Goal: Book appointment/travel/reservation

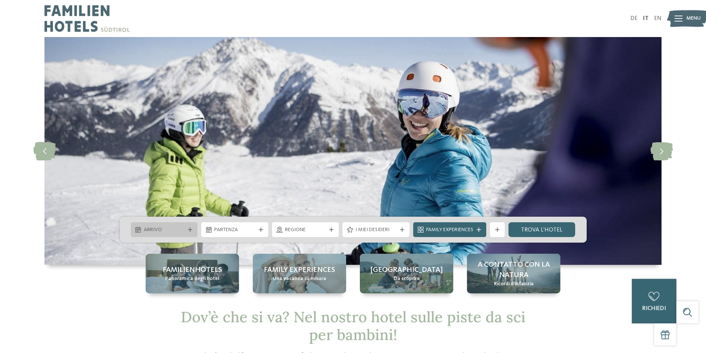
click at [174, 225] on div "Arrivo" at bounding box center [164, 229] width 67 height 15
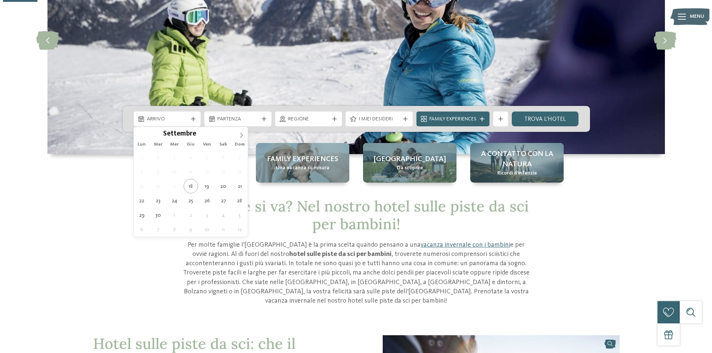
scroll to position [111, 0]
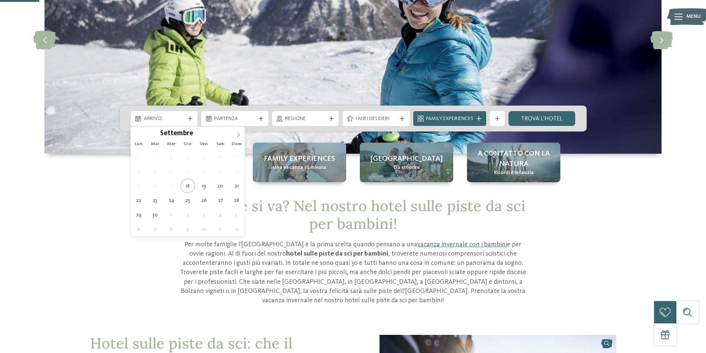
click at [238, 132] on icon at bounding box center [238, 134] width 5 height 5
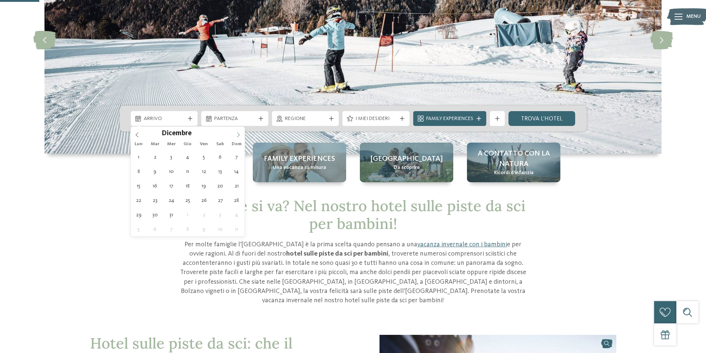
type input "****"
click at [238, 132] on icon at bounding box center [238, 134] width 5 height 5
type div "[DATE]"
type input "****"
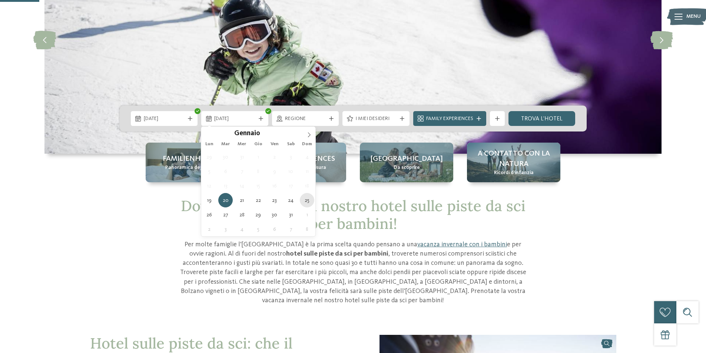
type div "[DATE]"
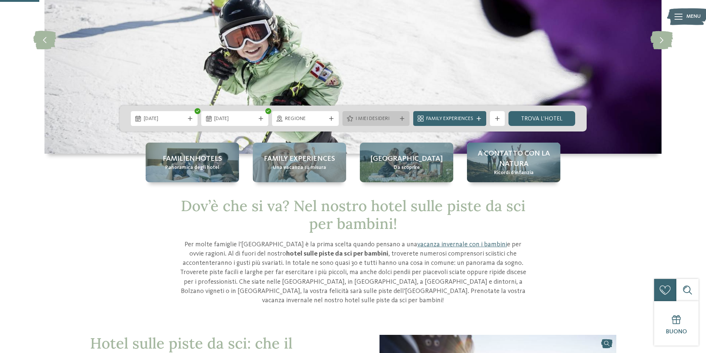
click at [379, 122] on span "I miei desideri" at bounding box center [376, 118] width 41 height 7
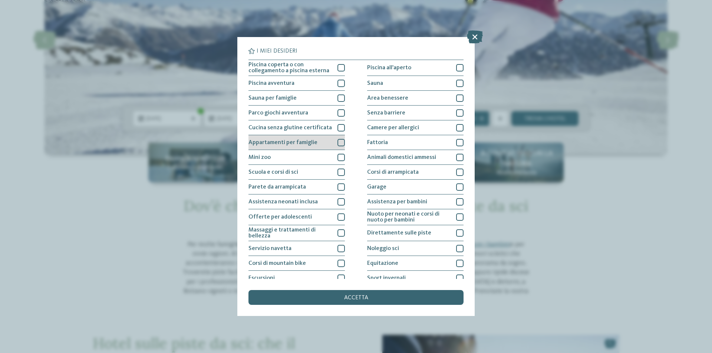
click at [339, 141] on div at bounding box center [340, 142] width 7 height 7
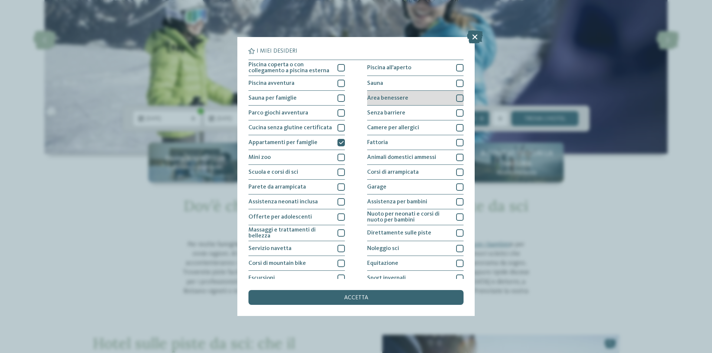
click at [456, 98] on div at bounding box center [459, 98] width 7 height 7
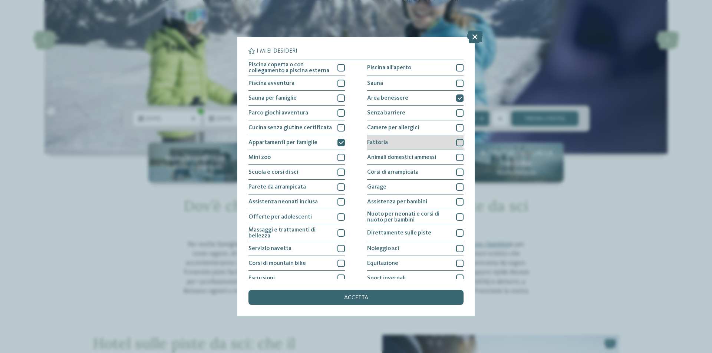
click at [457, 140] on div at bounding box center [459, 142] width 7 height 7
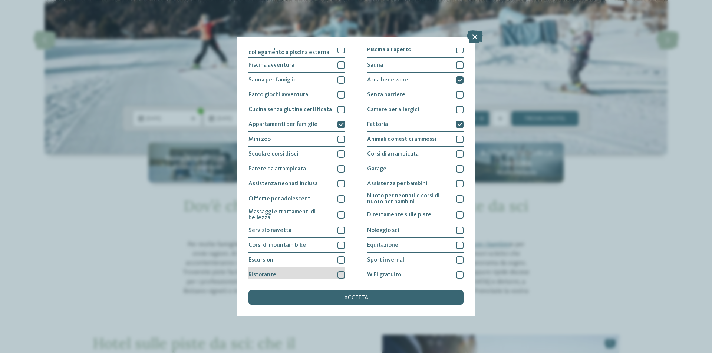
scroll to position [36, 0]
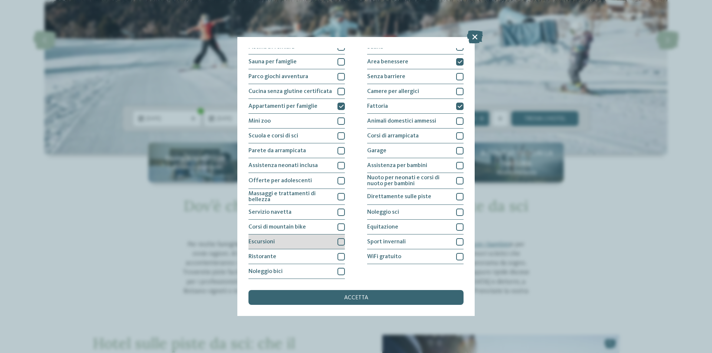
click at [340, 241] on div at bounding box center [340, 241] width 7 height 7
click at [339, 213] on div at bounding box center [340, 212] width 7 height 7
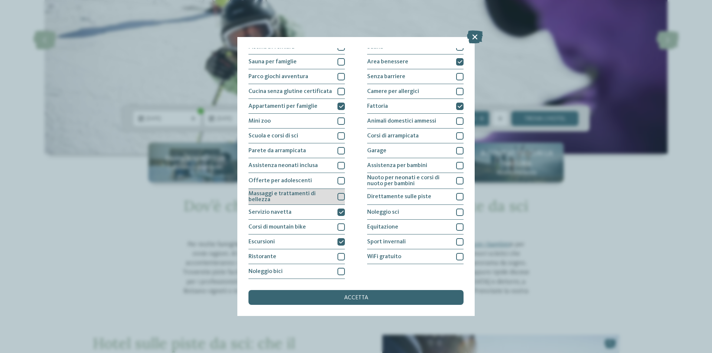
click at [338, 198] on div at bounding box center [340, 196] width 7 height 7
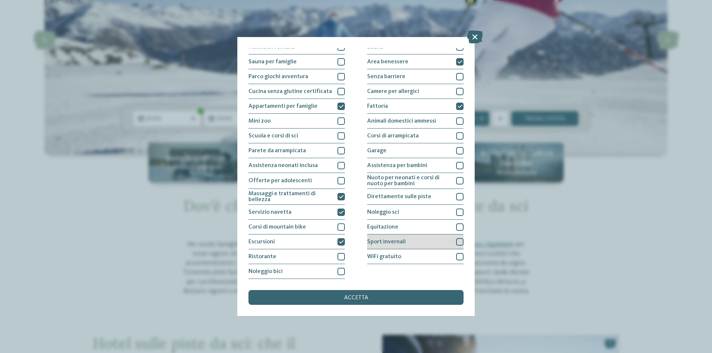
click at [456, 242] on div at bounding box center [459, 241] width 7 height 7
click at [459, 194] on div at bounding box center [459, 196] width 7 height 7
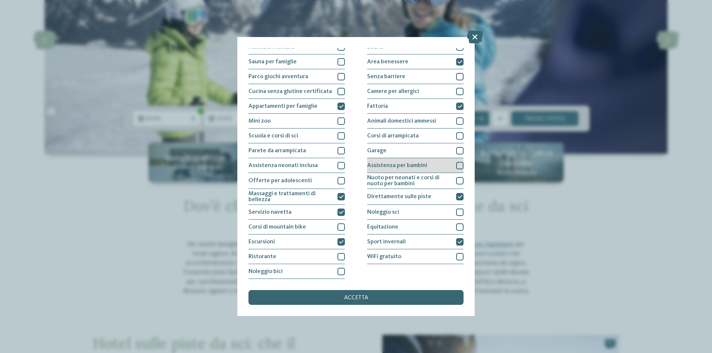
click at [456, 164] on div at bounding box center [459, 165] width 7 height 7
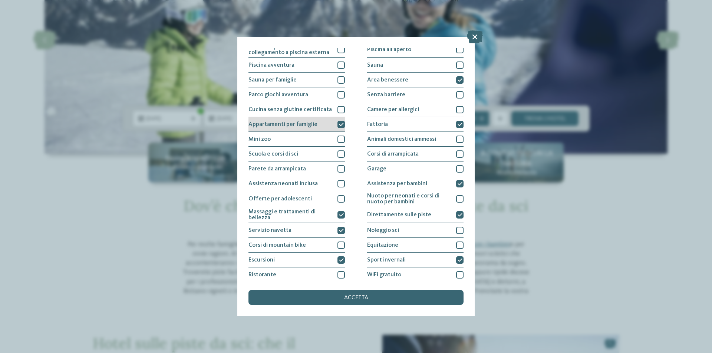
scroll to position [0, 0]
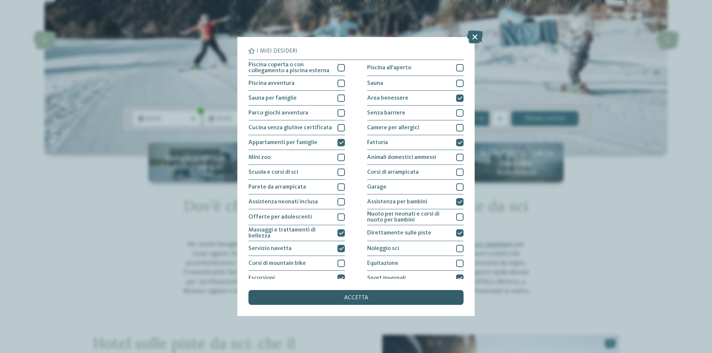
click at [370, 295] on div "accetta" at bounding box center [355, 297] width 215 height 15
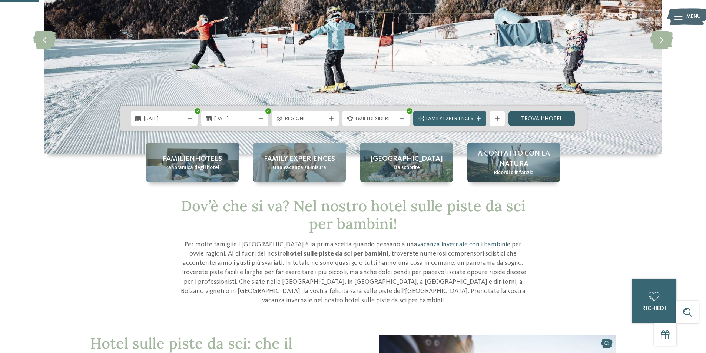
click at [528, 119] on link "trova l’hotel" at bounding box center [542, 118] width 67 height 15
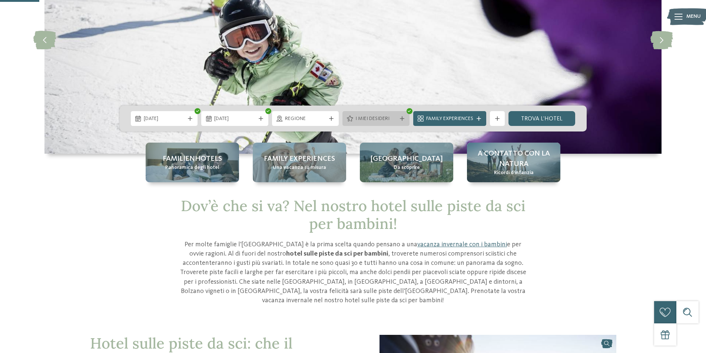
click at [392, 116] on span "I miei desideri" at bounding box center [376, 118] width 41 height 7
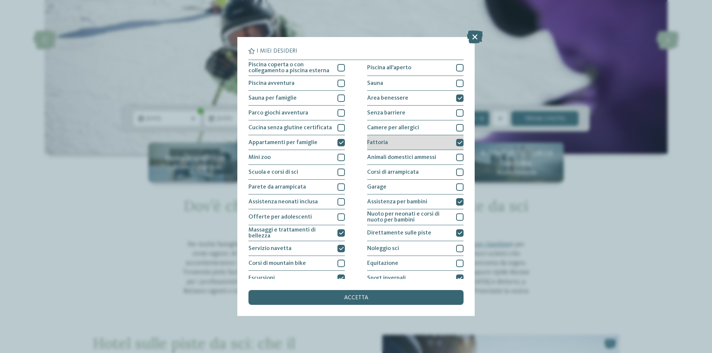
click at [457, 142] on icon at bounding box center [459, 143] width 5 height 4
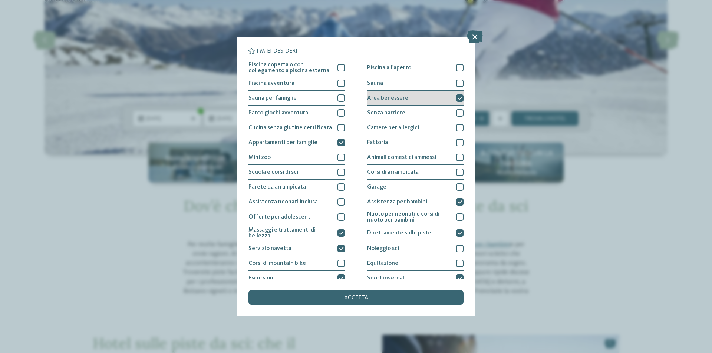
click at [459, 96] on div at bounding box center [459, 98] width 7 height 7
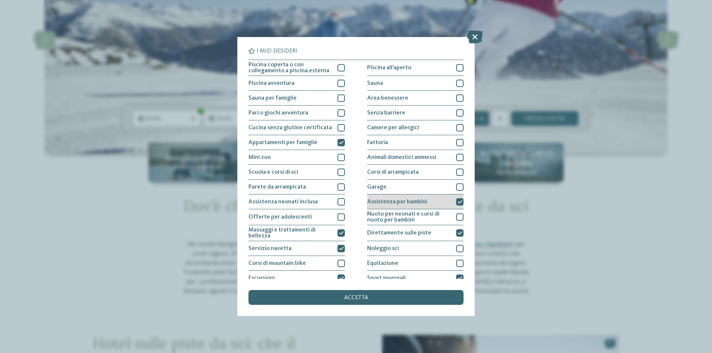
drag, startPoint x: 456, startPoint y: 198, endPoint x: 458, endPoint y: 204, distance: 6.7
click at [458, 201] on div at bounding box center [459, 201] width 7 height 7
click at [349, 300] on span "accetta" at bounding box center [356, 298] width 24 height 6
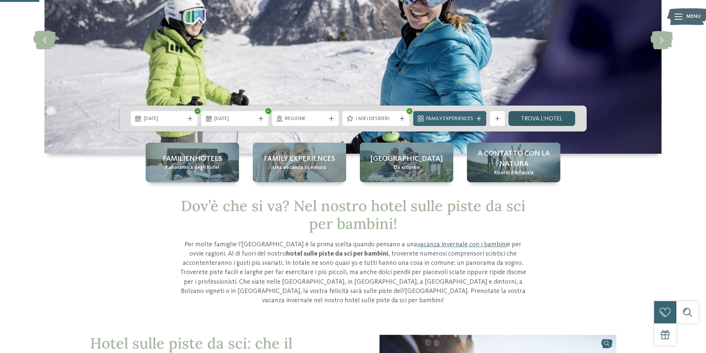
click at [523, 120] on link "trova l’hotel" at bounding box center [542, 118] width 67 height 15
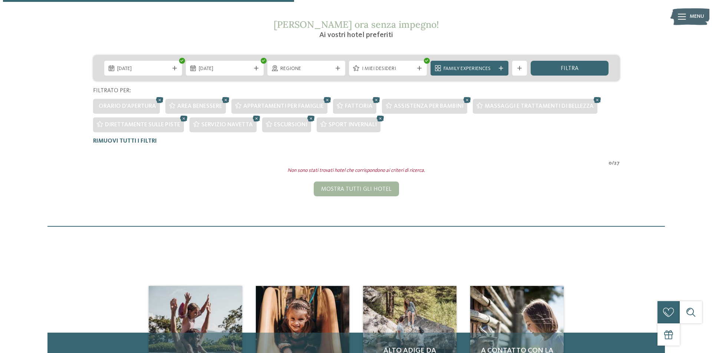
scroll to position [113, 0]
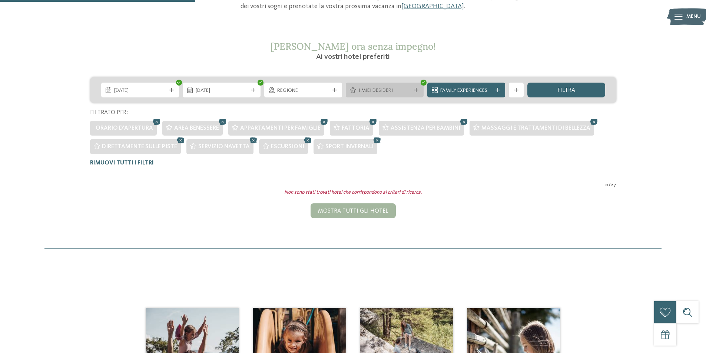
click at [413, 94] on div "I miei desideri" at bounding box center [385, 90] width 78 height 15
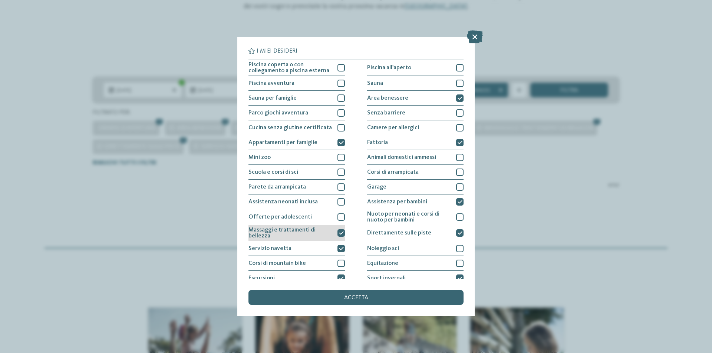
click at [339, 233] on icon at bounding box center [341, 233] width 5 height 4
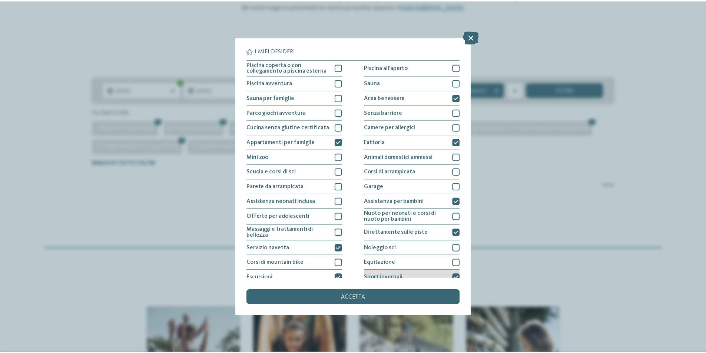
scroll to position [0, 0]
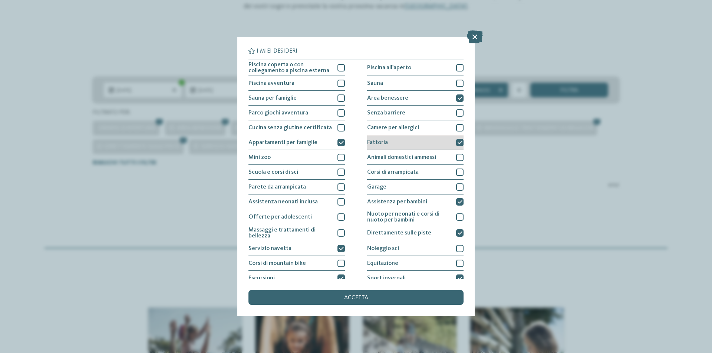
click at [459, 143] on div at bounding box center [459, 142] width 7 height 7
click at [368, 291] on div "accetta" at bounding box center [355, 297] width 215 height 15
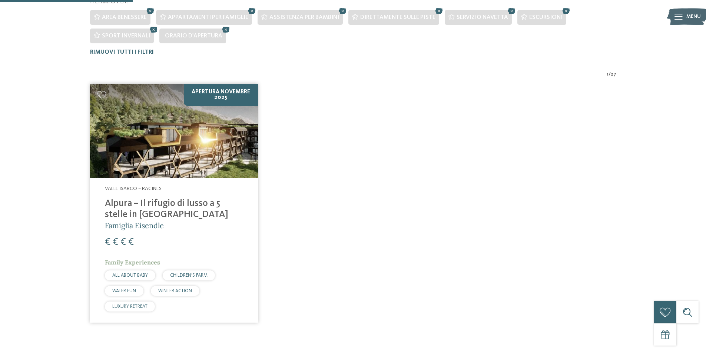
scroll to position [262, 0]
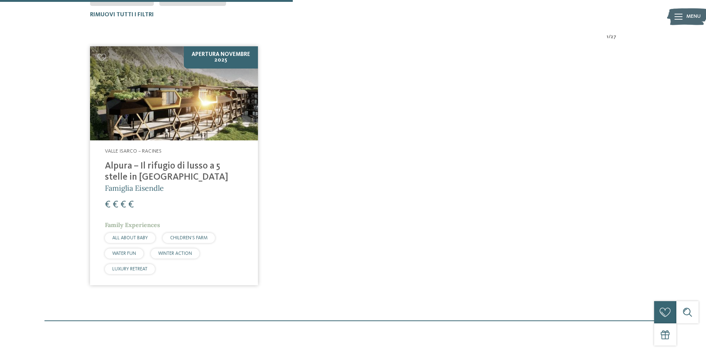
click at [188, 122] on img at bounding box center [174, 93] width 168 height 95
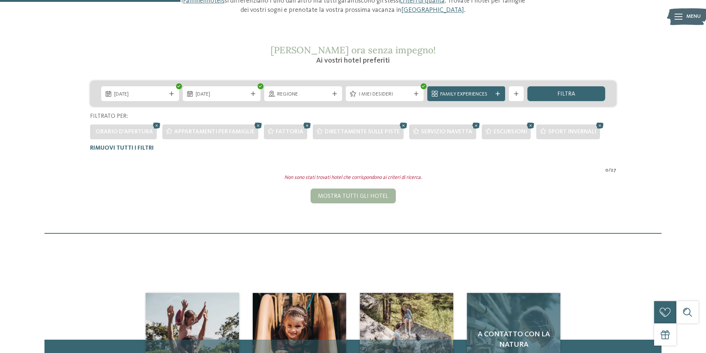
scroll to position [95, 0]
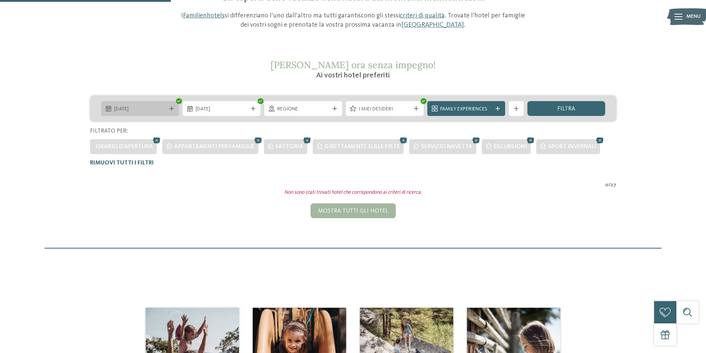
click at [127, 115] on div "19.01.2026" at bounding box center [140, 108] width 78 height 15
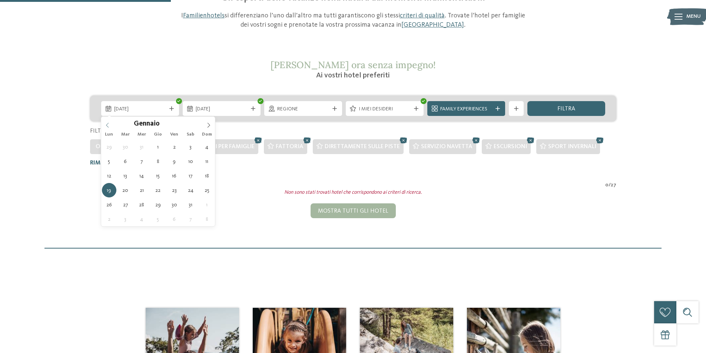
type input "****"
click at [110, 123] on span at bounding box center [107, 123] width 13 height 13
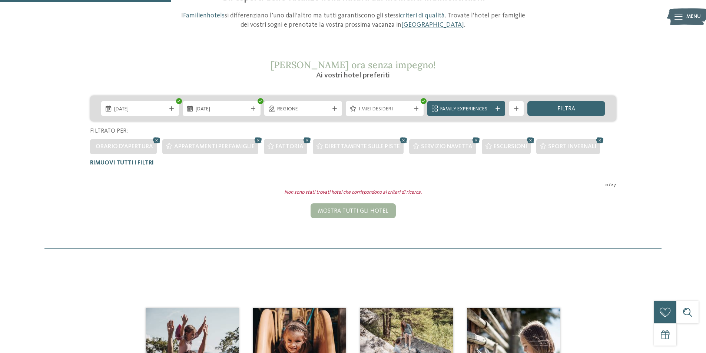
click at [288, 186] on div "0 / 27" at bounding box center [353, 185] width 526 height 7
click at [304, 139] on icon at bounding box center [307, 141] width 11 height 10
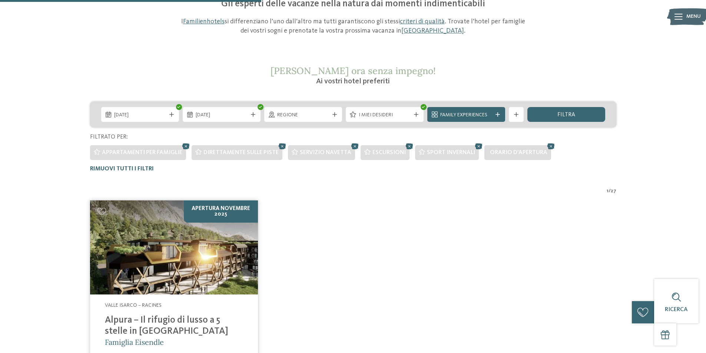
scroll to position [58, 0]
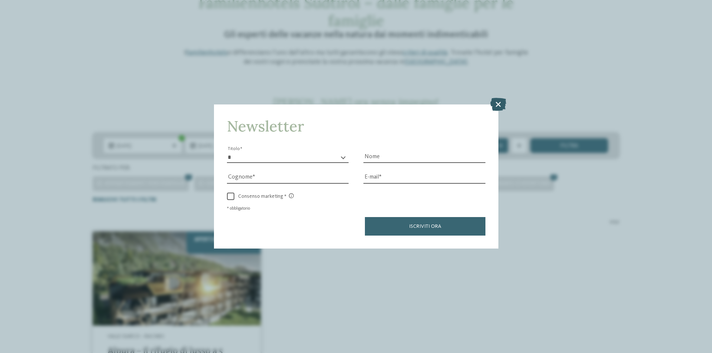
click at [492, 99] on icon at bounding box center [498, 104] width 16 height 13
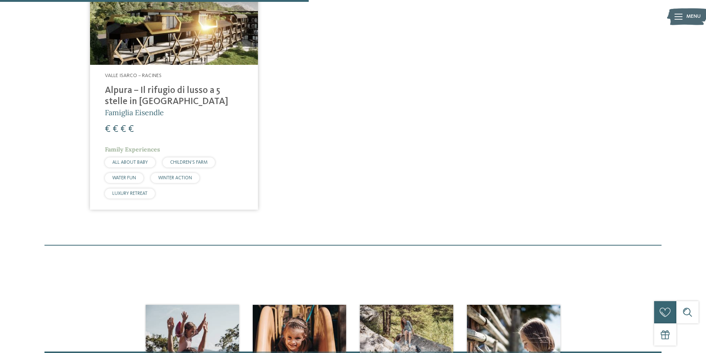
scroll to position [466, 0]
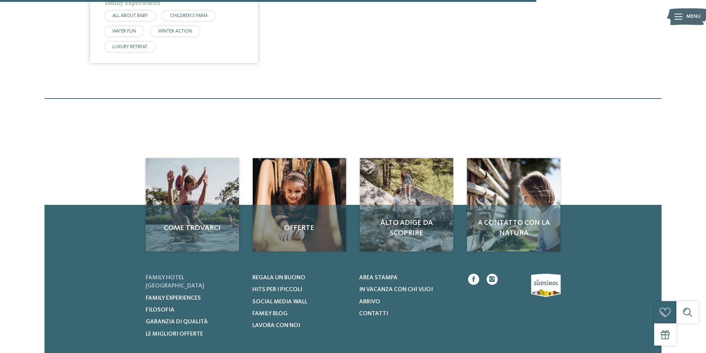
click at [204, 277] on span "Family hotel [GEOGRAPHIC_DATA]" at bounding box center [175, 282] width 59 height 14
